Goal: Task Accomplishment & Management: Manage account settings

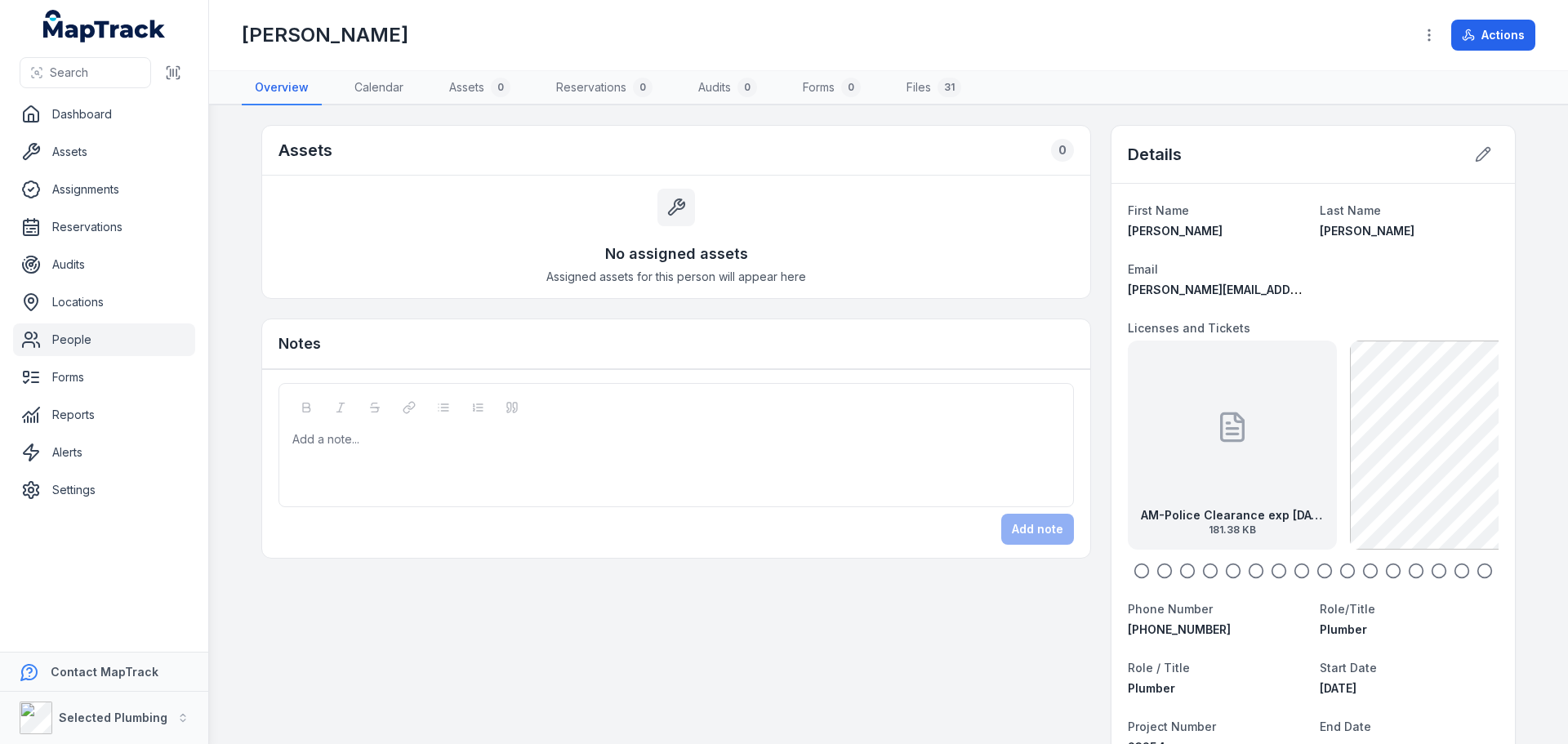
click at [86, 339] on link "People" at bounding box center [104, 339] width 182 height 32
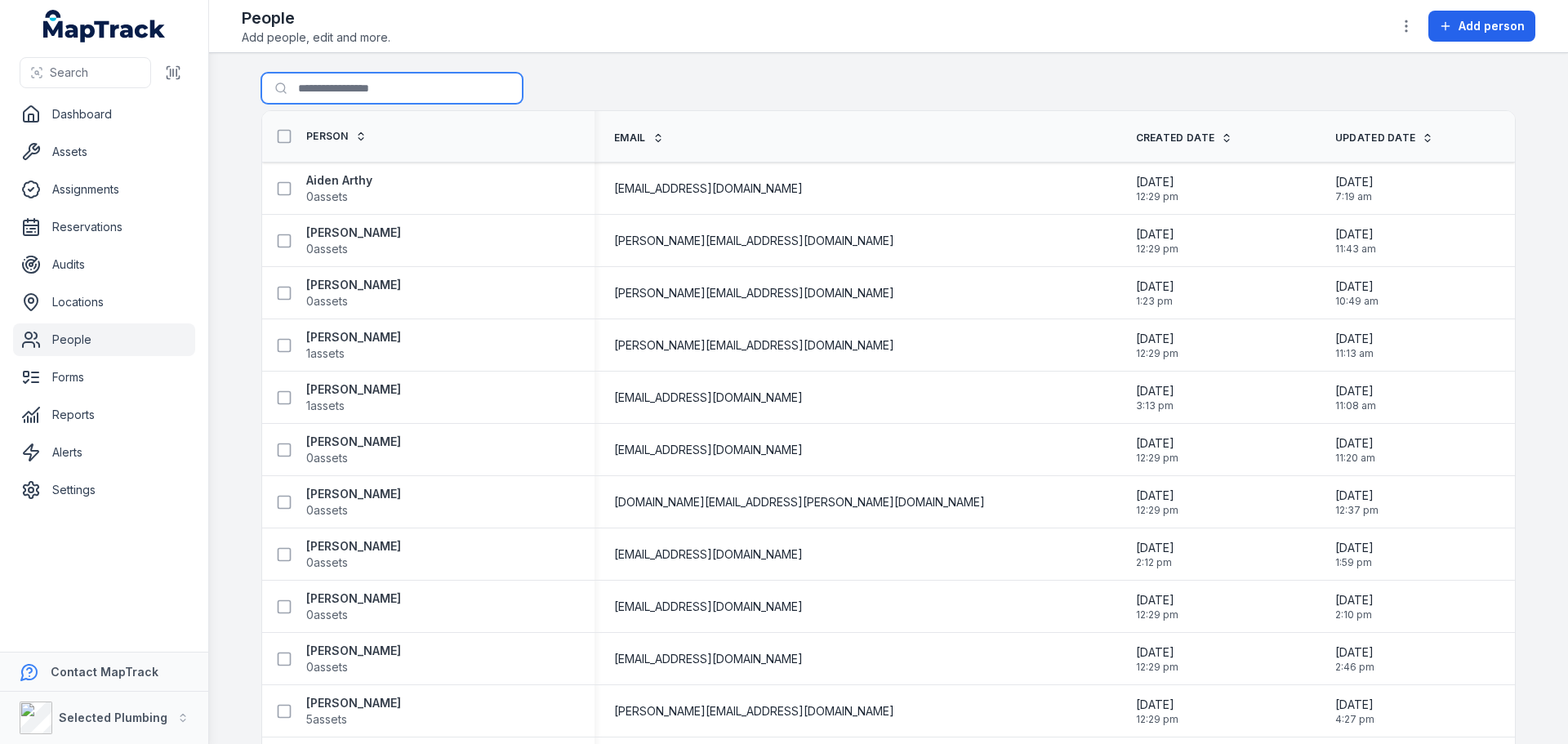
click at [347, 86] on input "Search for people" at bounding box center [391, 88] width 261 height 31
click at [338, 87] on input "Search for people" at bounding box center [391, 88] width 261 height 31
type input "******"
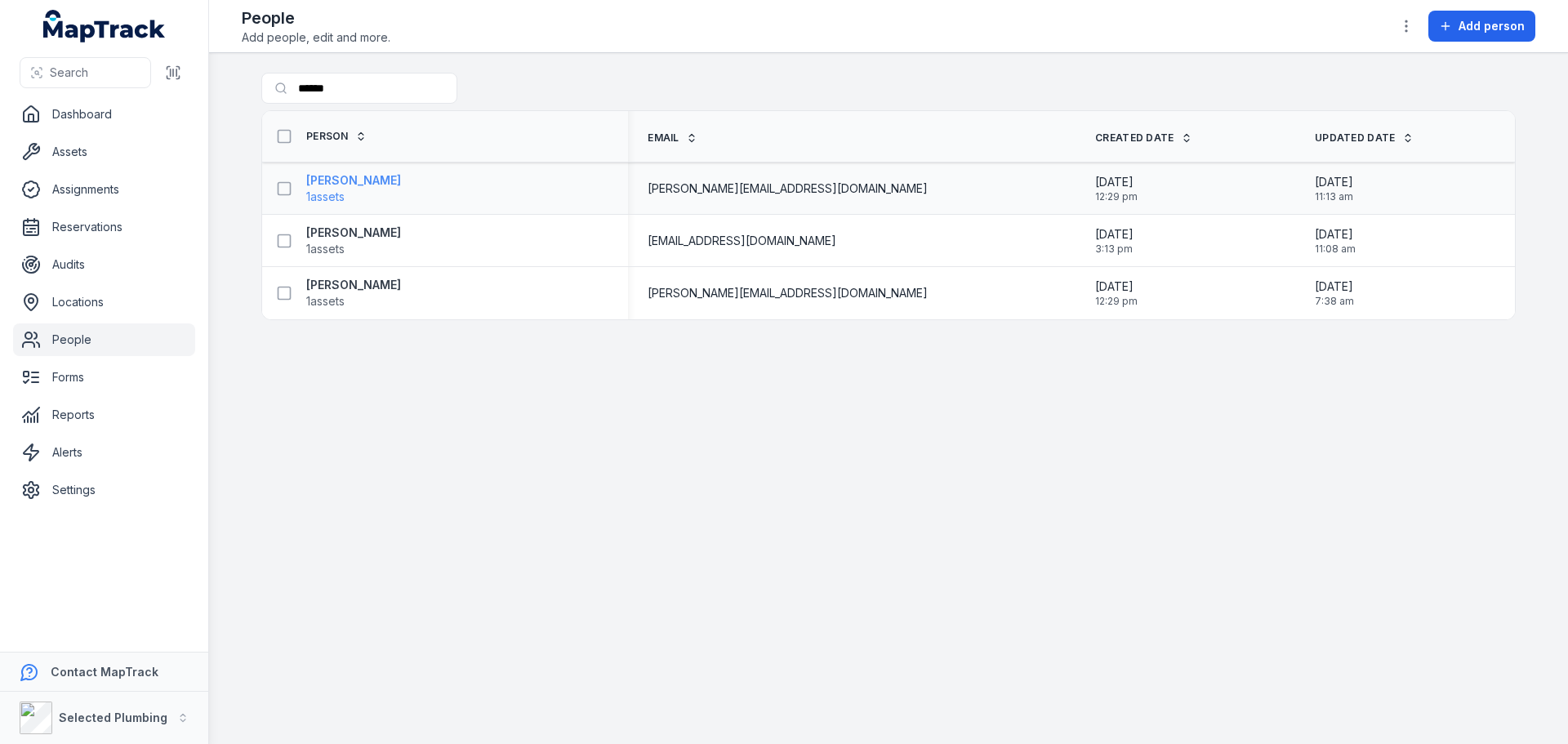
click at [327, 180] on strong "[PERSON_NAME]" at bounding box center [353, 180] width 94 height 16
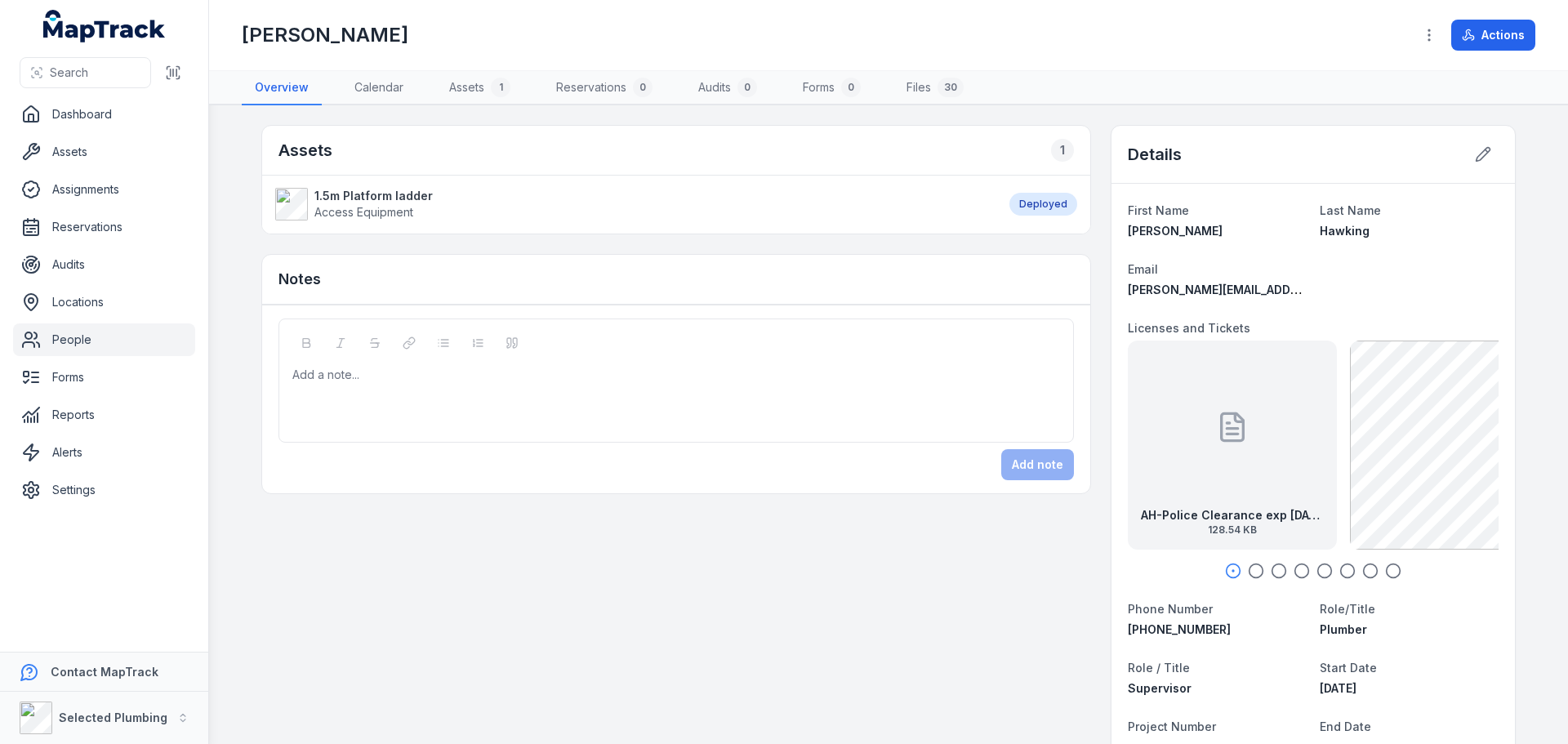
click at [1251, 570] on icon "button" at bounding box center [1256, 571] width 16 height 16
click at [1274, 565] on icon "button" at bounding box center [1279, 571] width 16 height 16
click at [1252, 568] on icon "button" at bounding box center [1256, 571] width 16 height 16
click at [1277, 566] on circle "button" at bounding box center [1280, 571] width 14 height 14
click at [1253, 569] on icon "button" at bounding box center [1256, 571] width 16 height 16
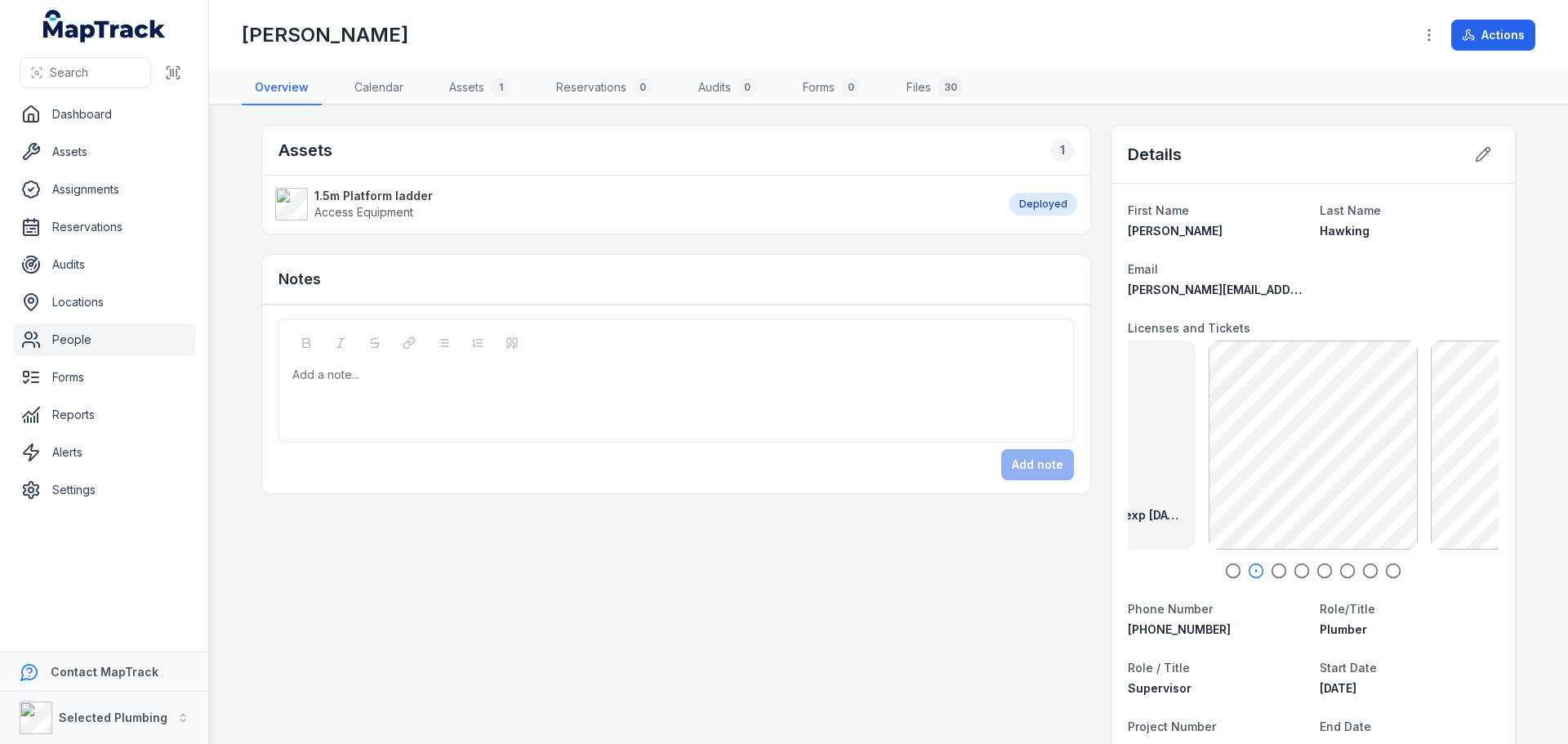
click at [1272, 572] on icon "button" at bounding box center [1279, 571] width 16 height 16
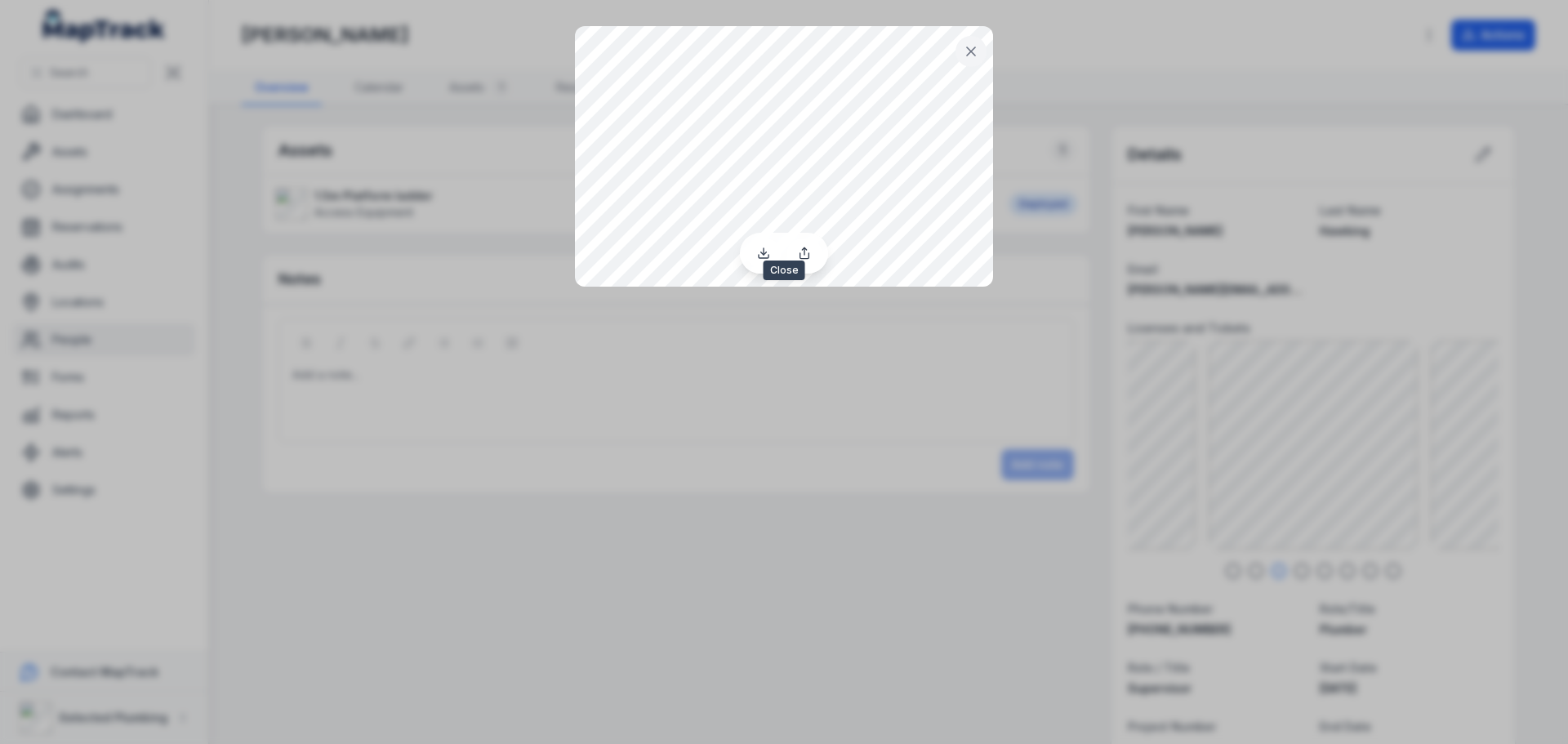
click at [969, 46] on icon at bounding box center [971, 51] width 16 height 16
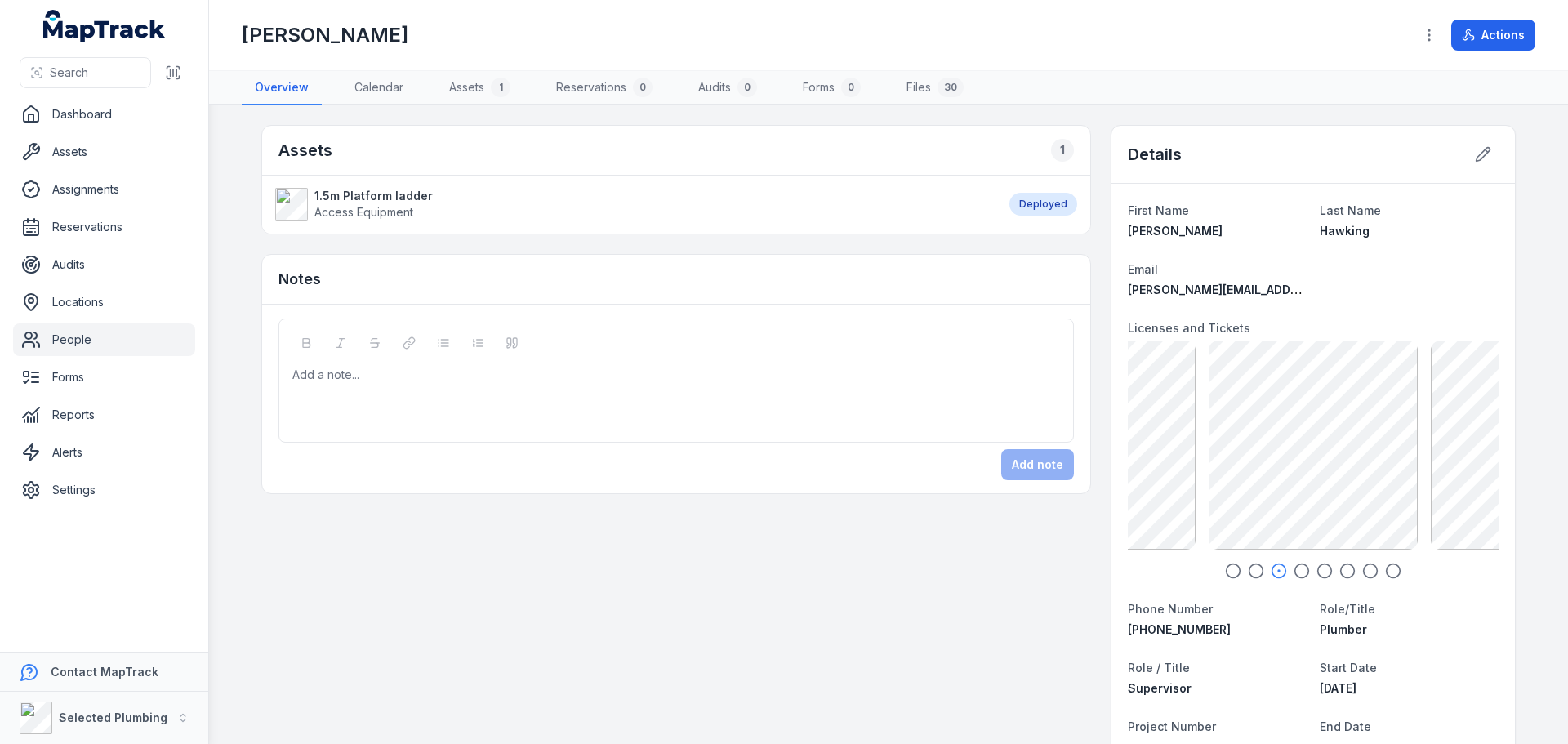
click at [1249, 570] on icon "button" at bounding box center [1256, 571] width 16 height 16
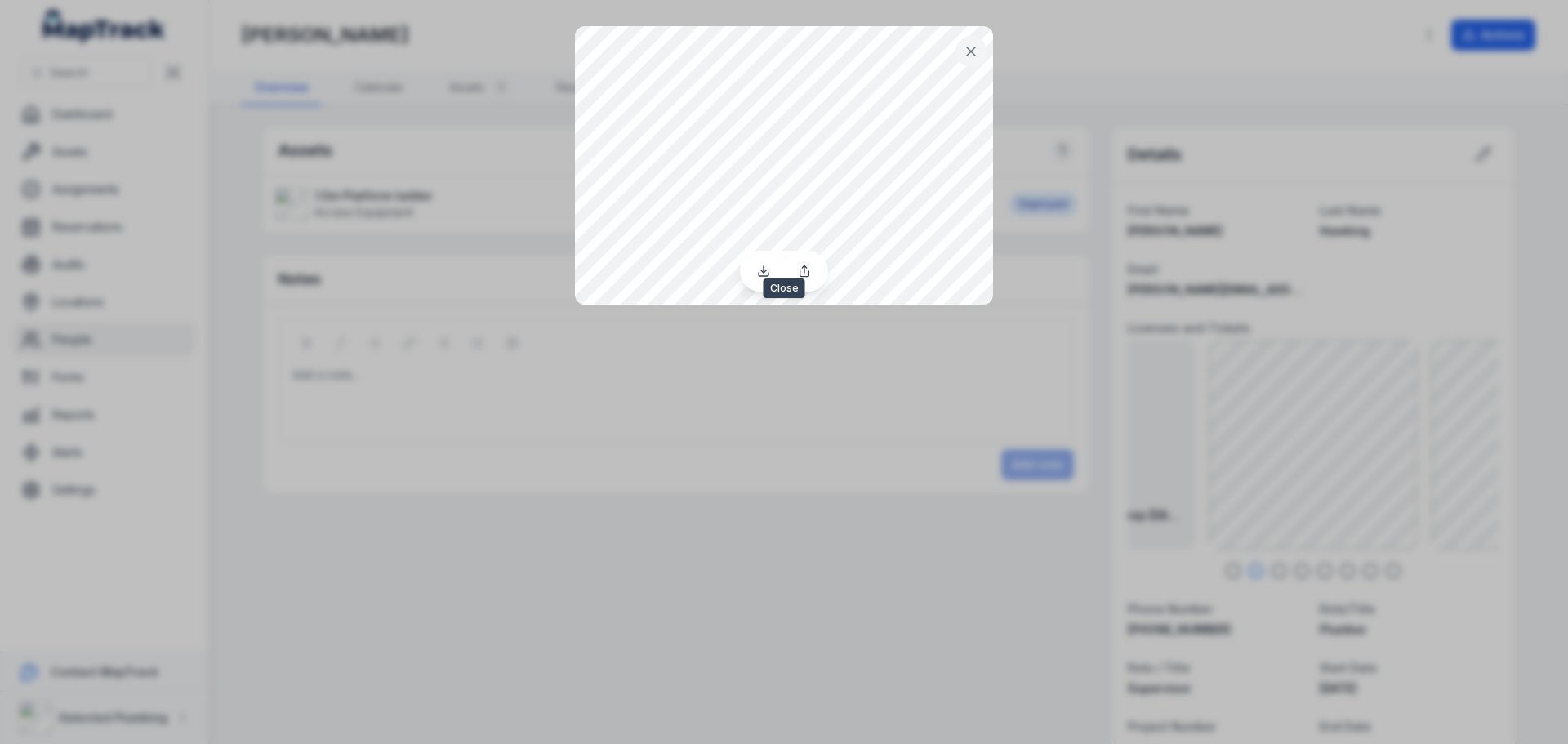
click at [965, 51] on icon at bounding box center [971, 51] width 16 height 16
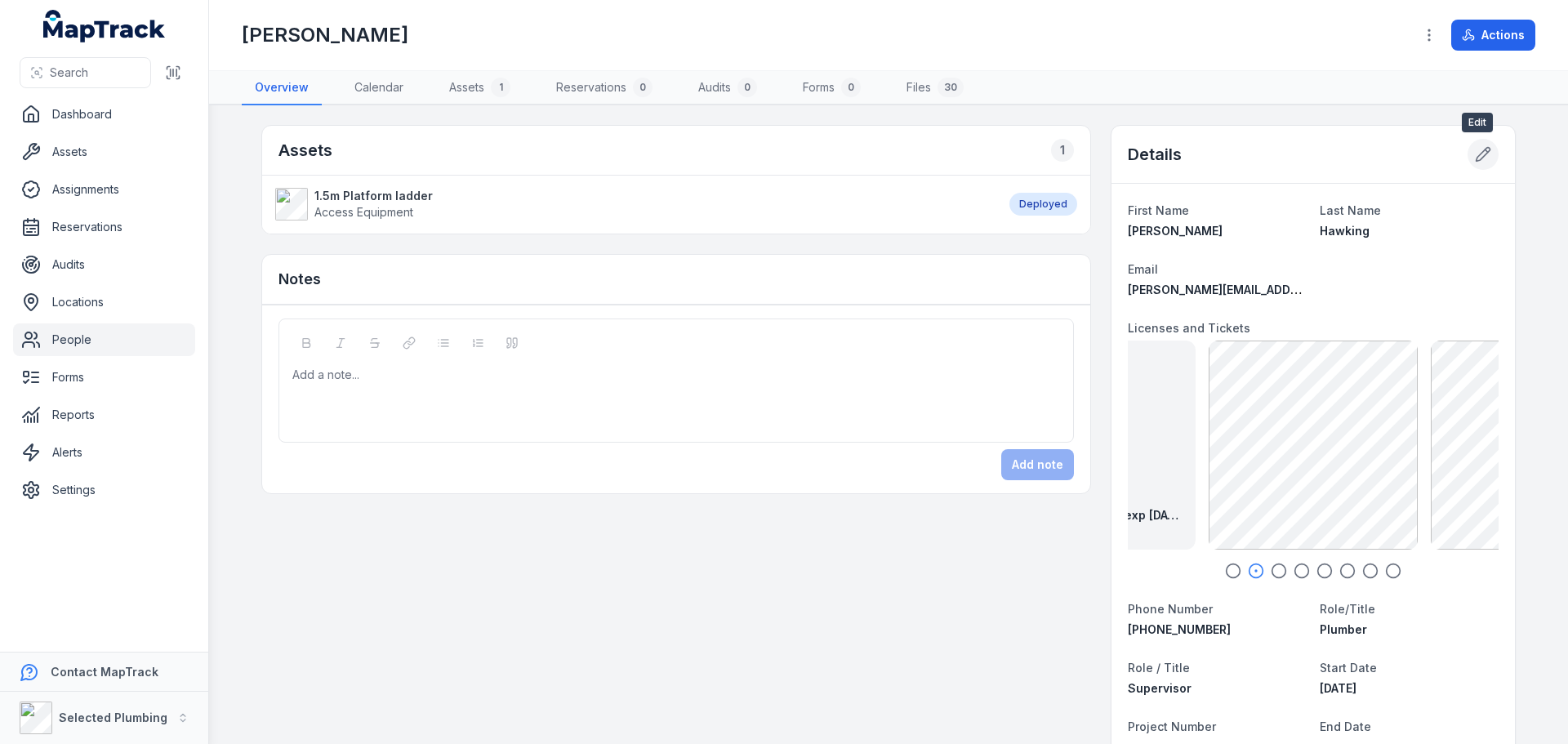
click at [1480, 156] on icon at bounding box center [1483, 154] width 16 height 16
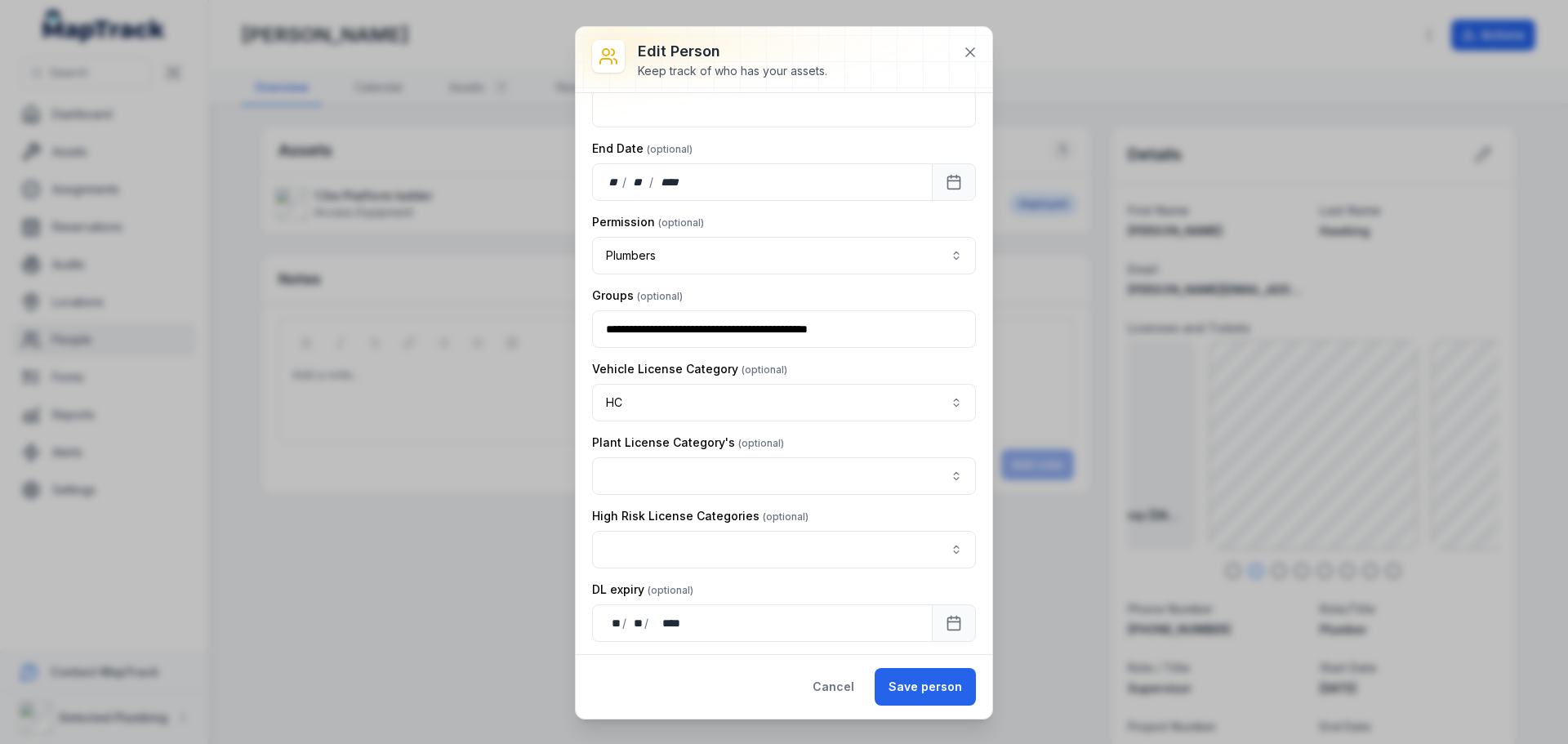
scroll to position [980, 0]
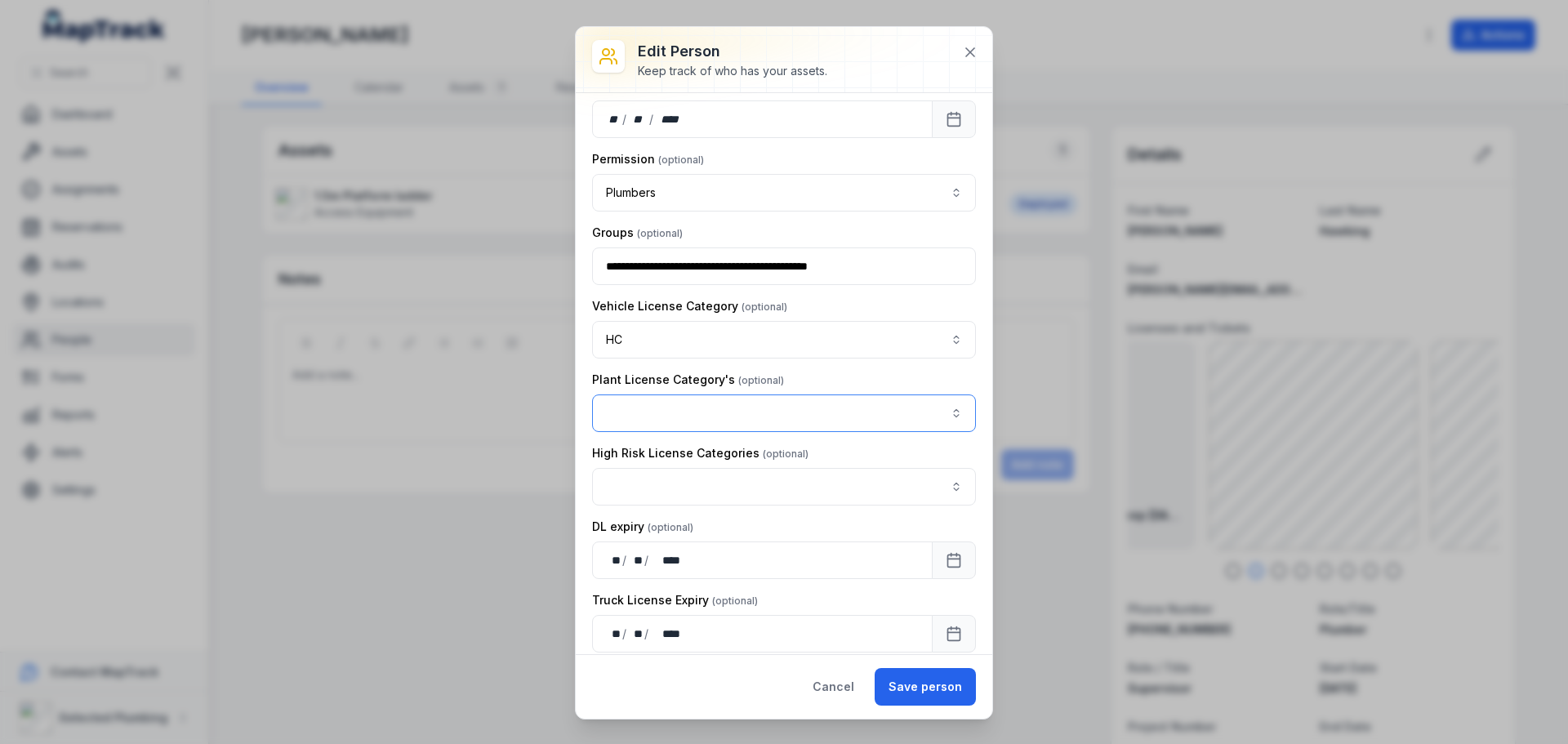
click at [732, 418] on button "button" at bounding box center [784, 413] width 384 height 37
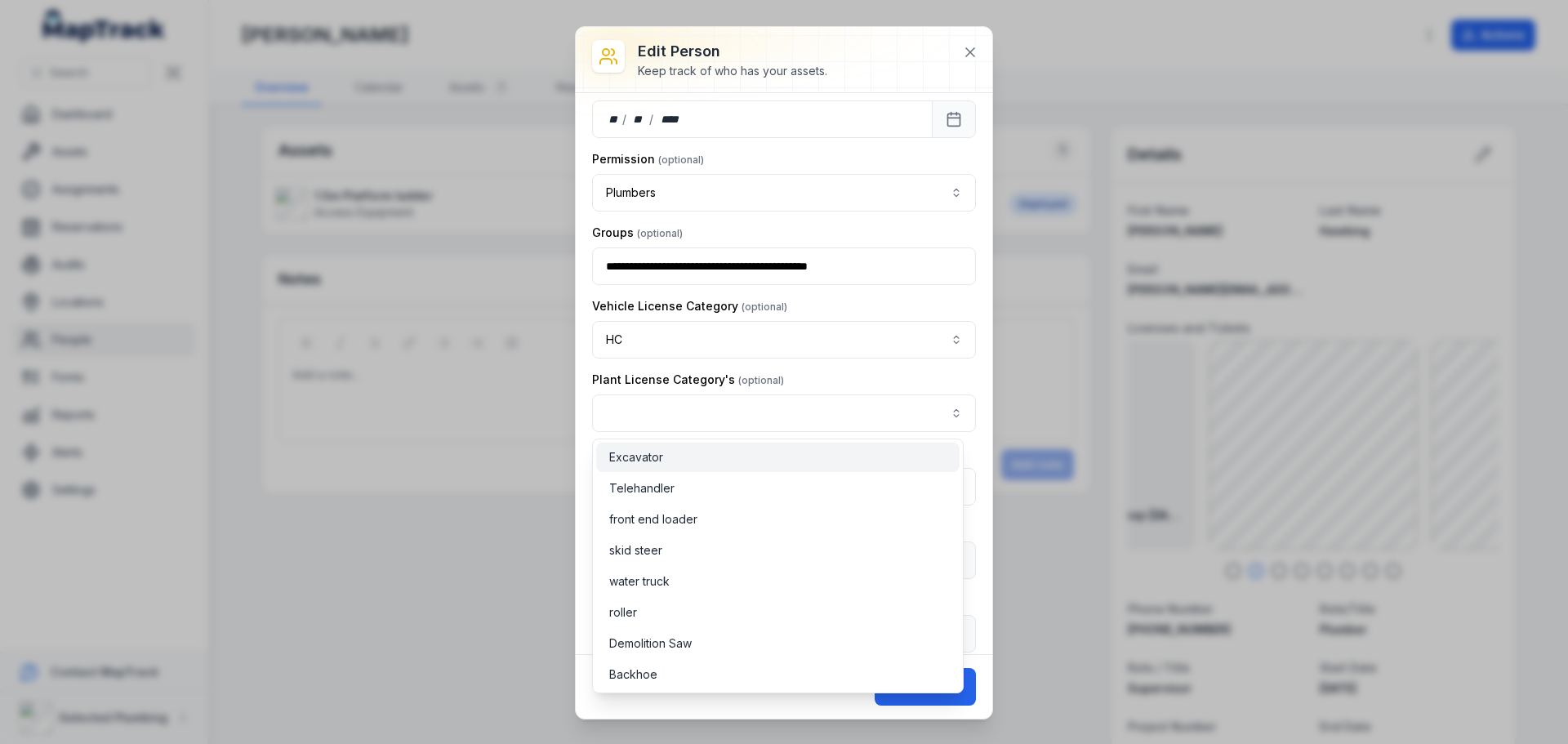
click at [726, 457] on div "Excavator" at bounding box center [778, 457] width 338 height 16
click at [889, 376] on div "Plant License Category's Excavator *********" at bounding box center [784, 401] width 384 height 60
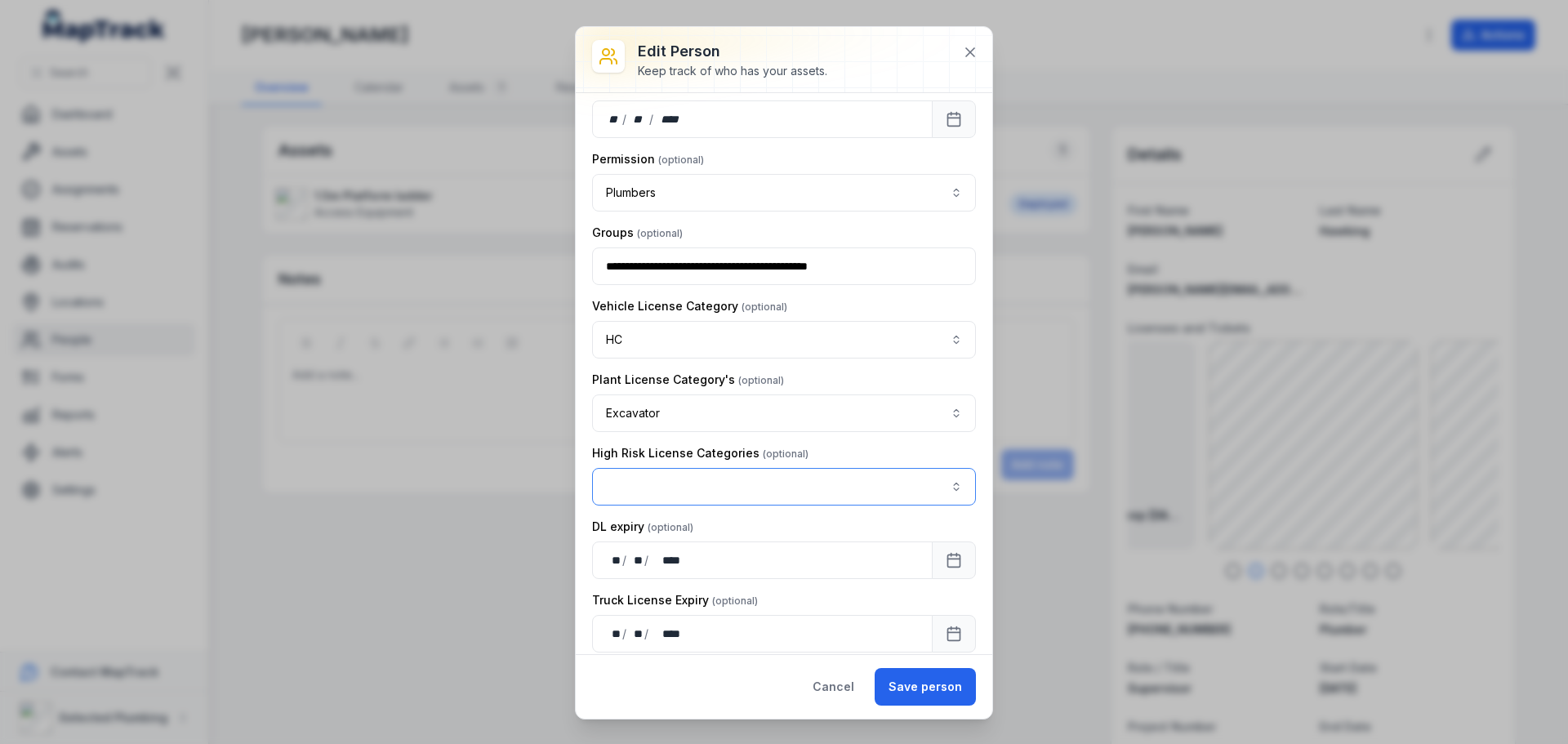
click at [876, 480] on button "button" at bounding box center [784, 486] width 384 height 37
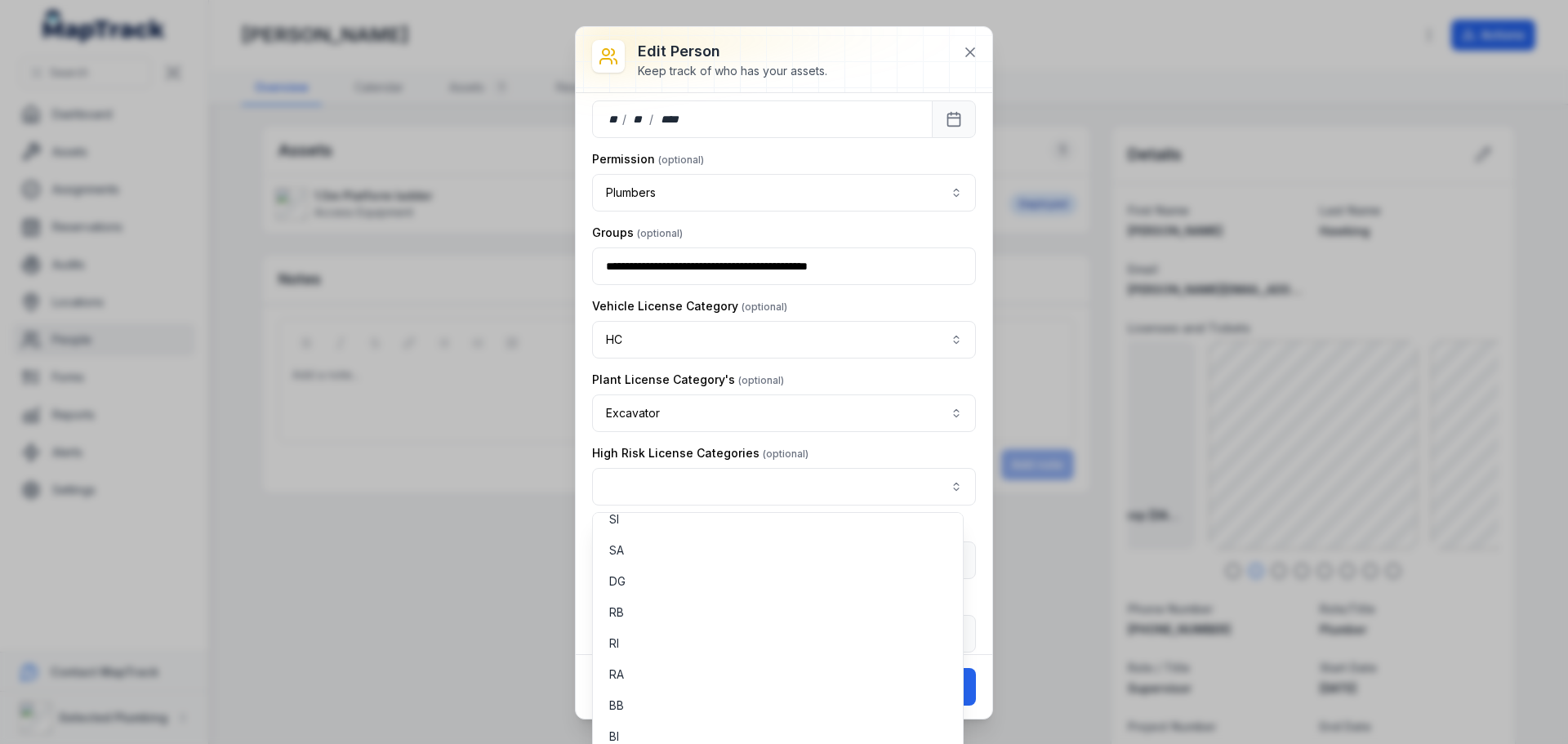
scroll to position [0, 0]
click at [866, 457] on div "High Risk License Categories" at bounding box center [784, 475] width 384 height 60
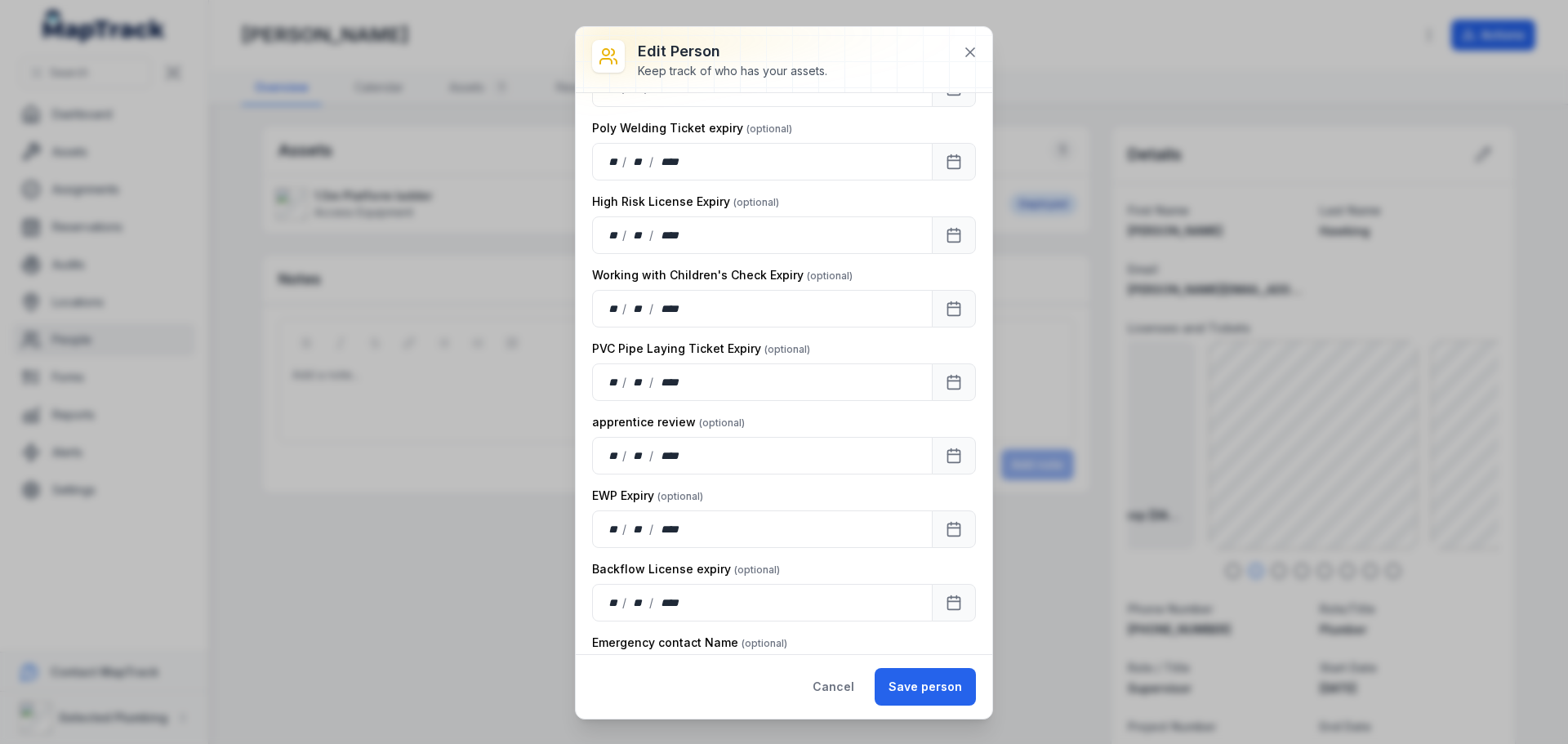
scroll to position [1797, 0]
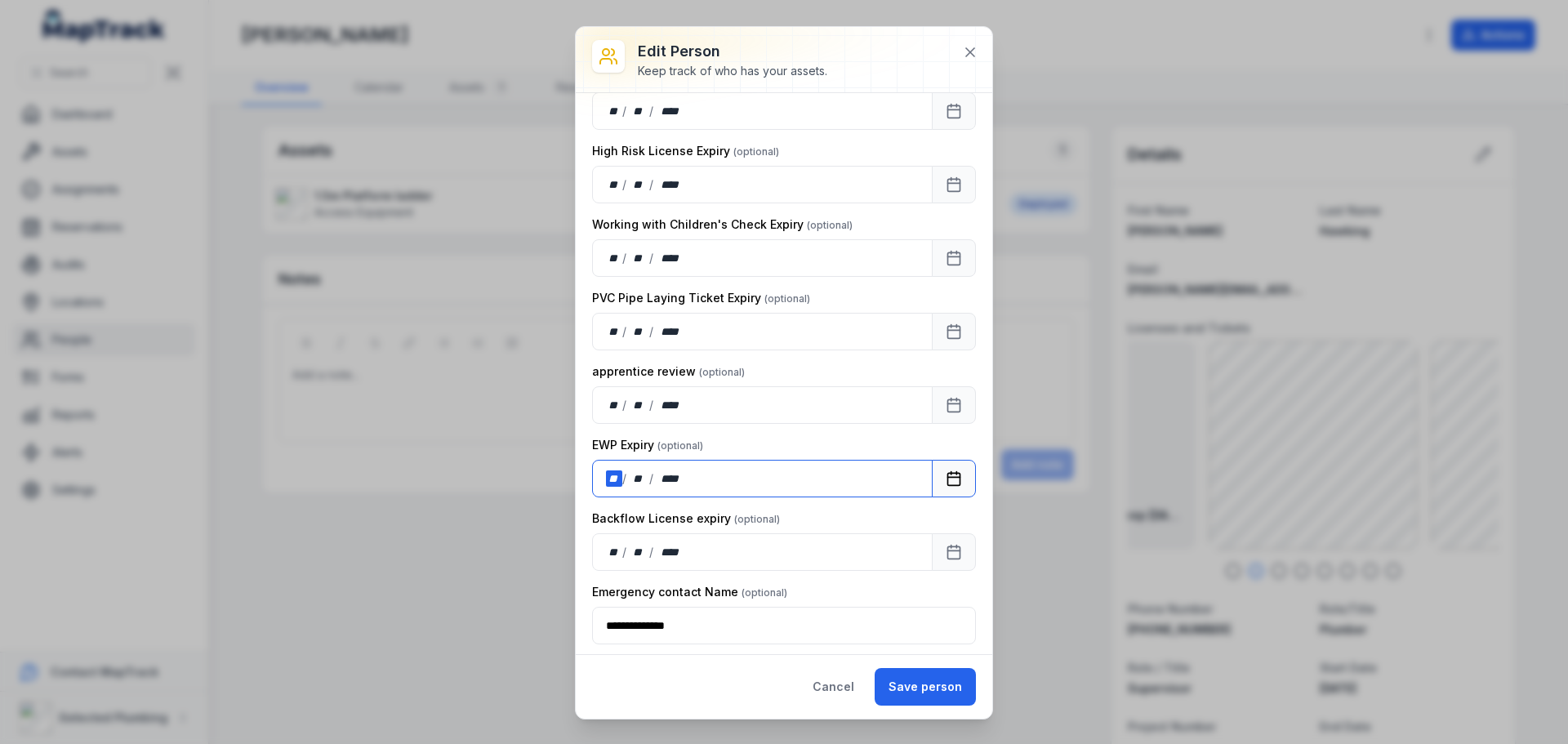
click at [621, 478] on div "**" at bounding box center [614, 478] width 16 height 16
click at [804, 523] on div "Backflow License expiry" at bounding box center [784, 518] width 384 height 16
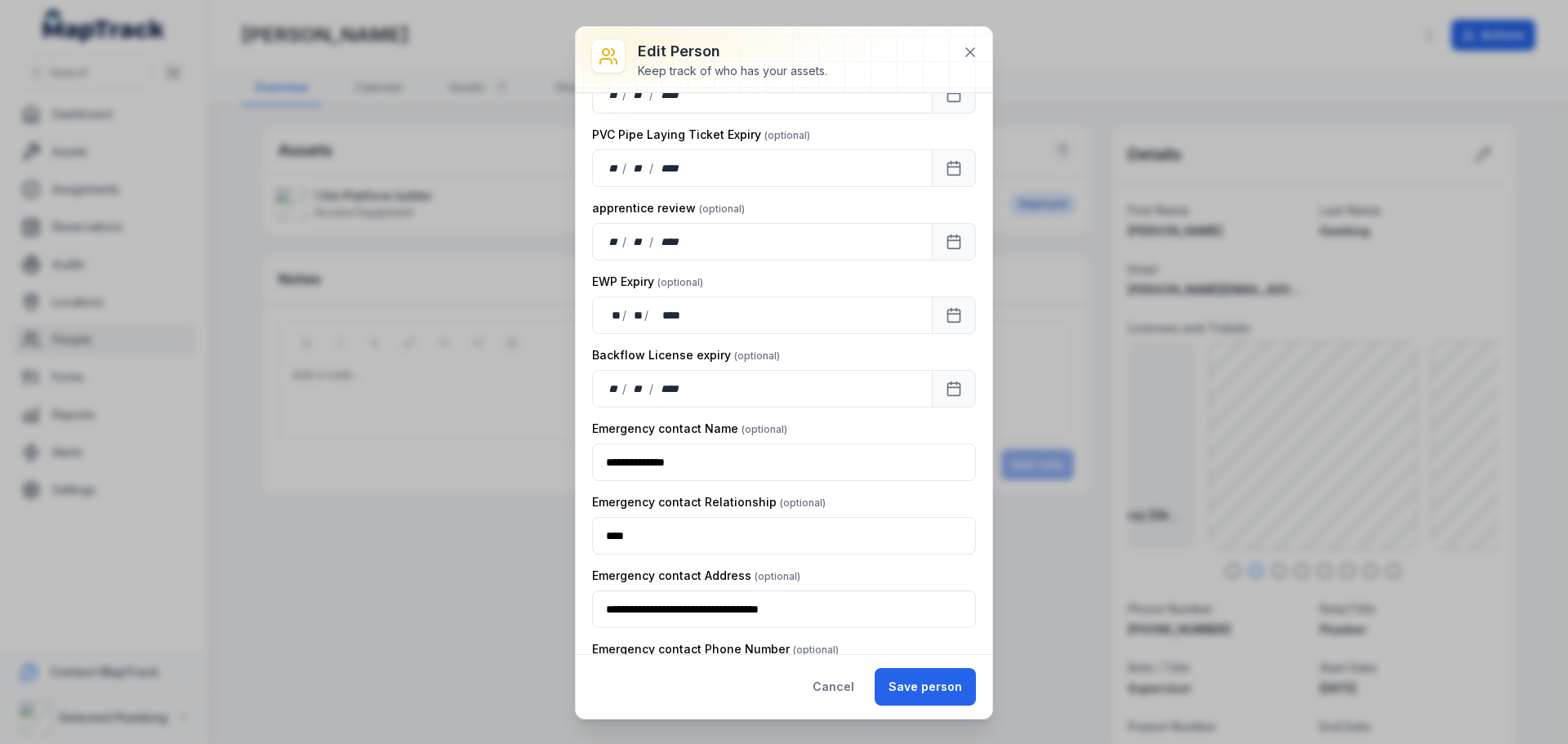
scroll to position [2024, 0]
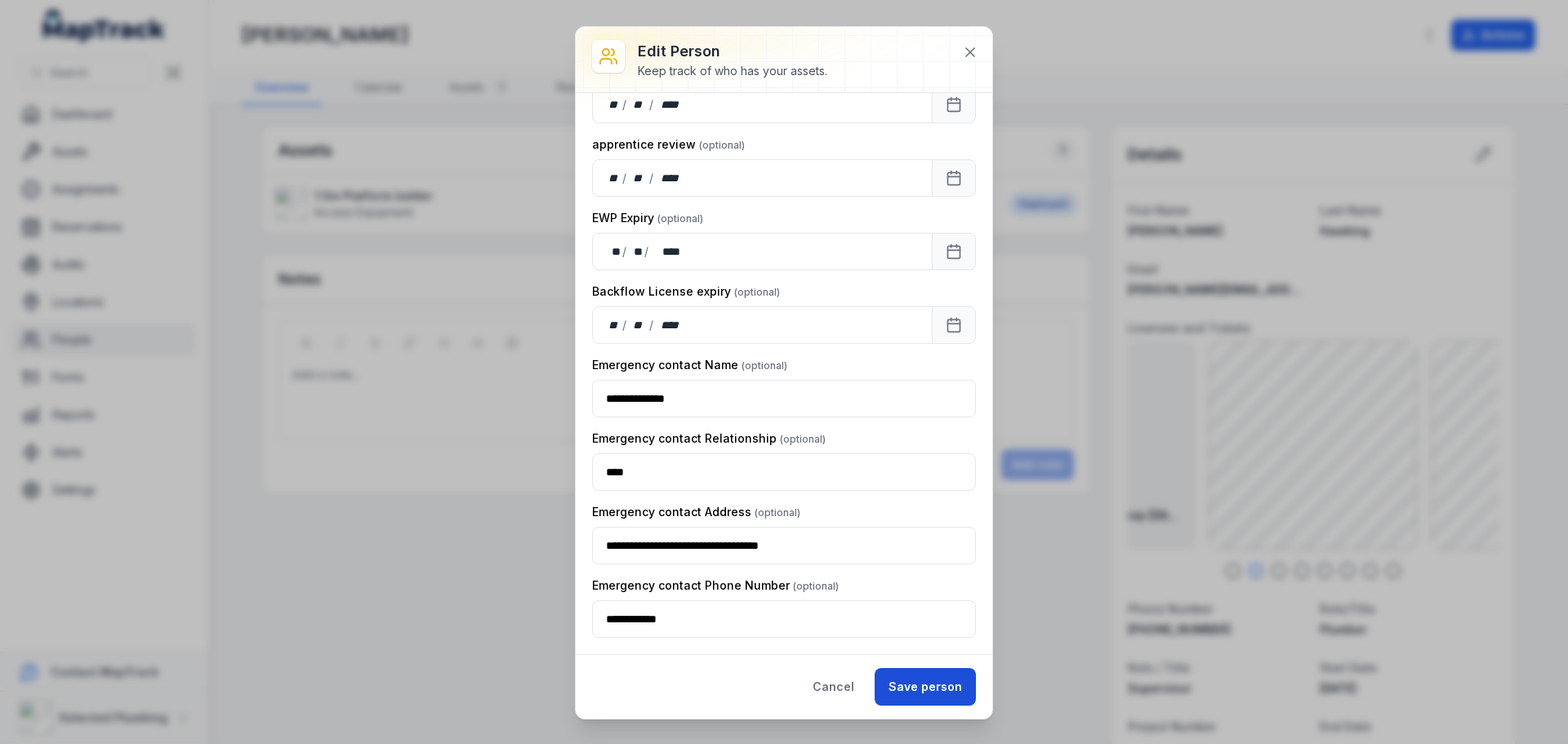
click at [953, 683] on button "Save person" at bounding box center [925, 687] width 101 height 37
